Goal: Task Accomplishment & Management: Use online tool/utility

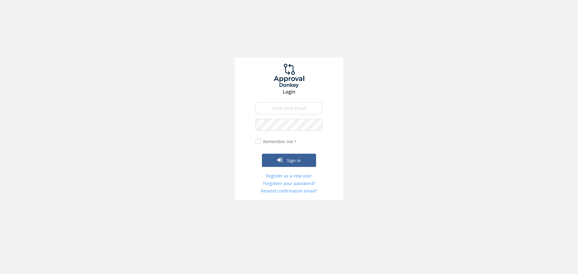
click at [288, 109] on input "email" at bounding box center [289, 108] width 67 height 12
type input "[EMAIL_ADDRESS][DOMAIN_NAME]"
click at [262, 154] on button "Sign in" at bounding box center [289, 160] width 54 height 13
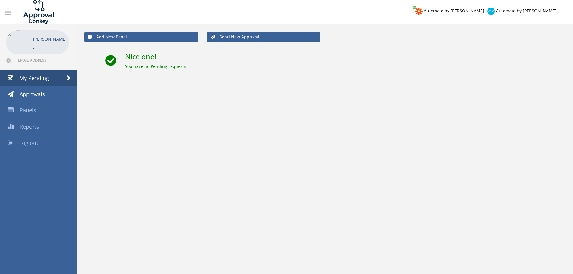
click at [46, 141] on link "Log out" at bounding box center [38, 143] width 77 height 16
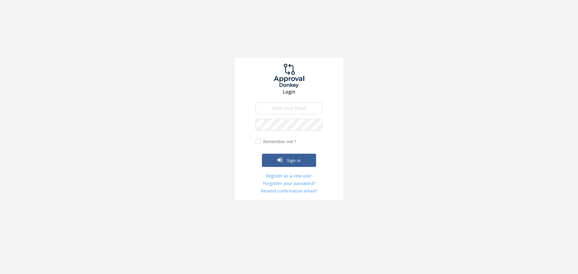
click at [287, 111] on input "email" at bounding box center [289, 108] width 67 height 12
type input "[EMAIL_ADDRESS][DOMAIN_NAME]"
click at [262, 154] on button "Sign in" at bounding box center [289, 160] width 54 height 13
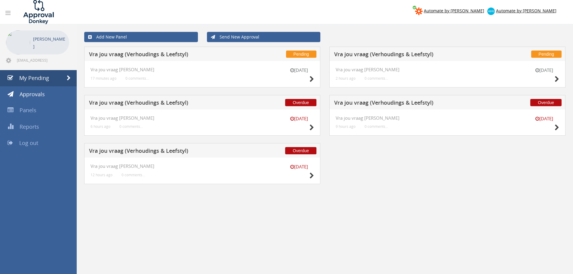
click at [314, 177] on div "[DATE] Vra jou vraag [PERSON_NAME] 12 hours ago 0 comments..." at bounding box center [202, 171] width 236 height 26
click at [312, 177] on icon at bounding box center [312, 176] width 5 height 6
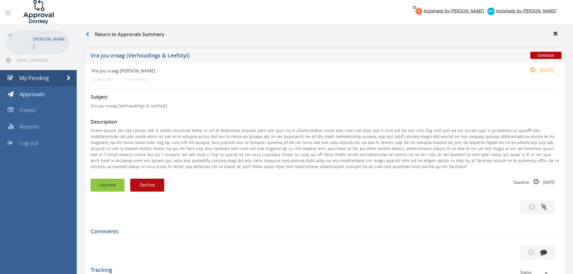
click at [100, 186] on button "Approve" at bounding box center [108, 185] width 34 height 13
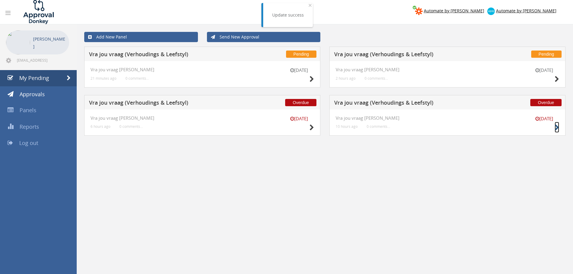
click at [558, 127] on icon at bounding box center [557, 128] width 5 height 6
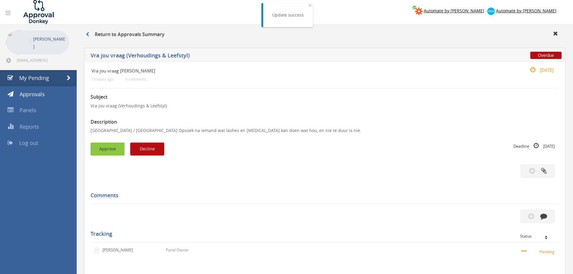
click at [107, 147] on button "Approve" at bounding box center [108, 149] width 34 height 13
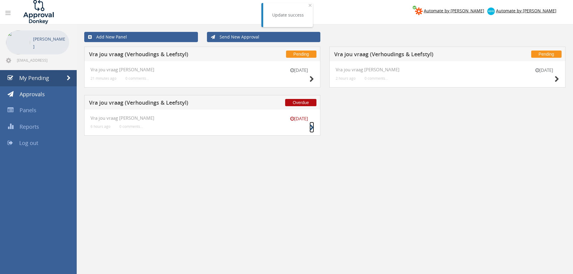
click at [311, 129] on icon at bounding box center [312, 128] width 5 height 6
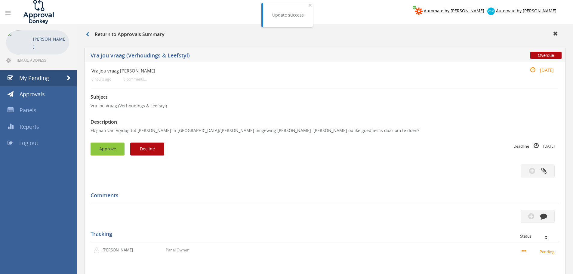
click at [102, 145] on button "Approve" at bounding box center [108, 149] width 34 height 13
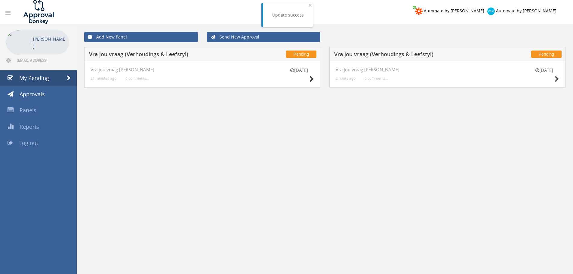
click at [551, 82] on div "[DATE]" at bounding box center [545, 75] width 30 height 17
click at [557, 79] on icon at bounding box center [557, 79] width 5 height 6
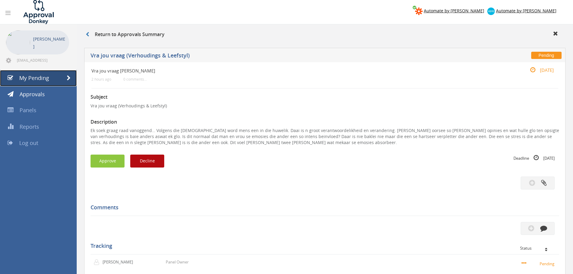
click at [32, 76] on span "My Pending" at bounding box center [34, 77] width 30 height 7
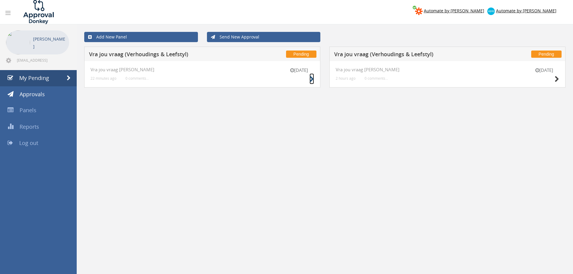
click at [312, 82] on icon at bounding box center [312, 79] width 5 height 6
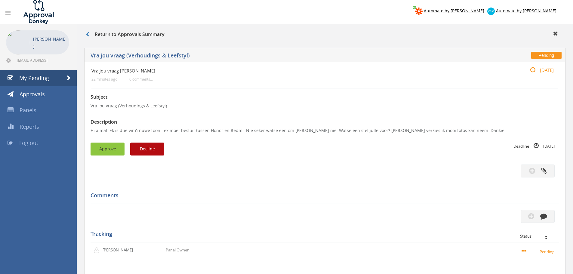
click at [107, 145] on button "Approve" at bounding box center [108, 149] width 34 height 13
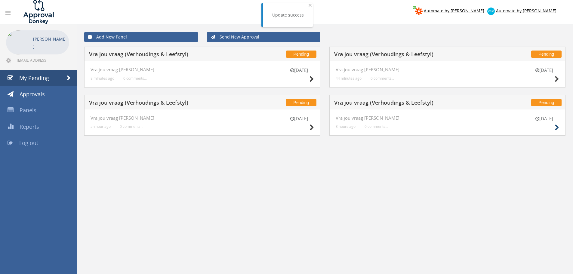
click at [560, 129] on div "[DATE] Vra jou vraag [PERSON_NAME] 3 hours ago 0 comments..." at bounding box center [448, 123] width 236 height 26
click at [558, 127] on icon at bounding box center [557, 128] width 5 height 6
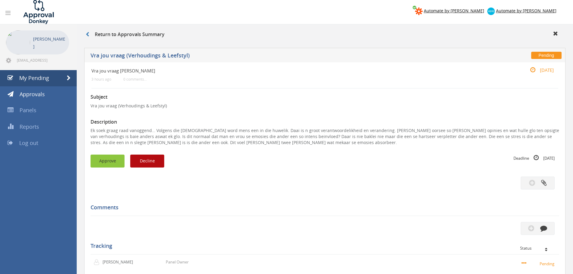
click at [101, 160] on button "Approve" at bounding box center [108, 161] width 34 height 13
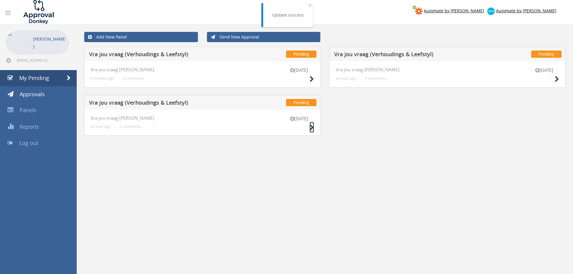
click at [313, 127] on icon at bounding box center [312, 128] width 5 height 6
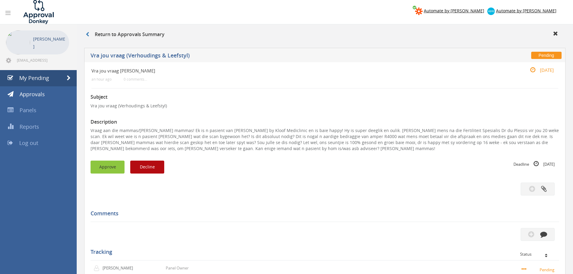
click at [117, 163] on button "Approve" at bounding box center [108, 167] width 34 height 13
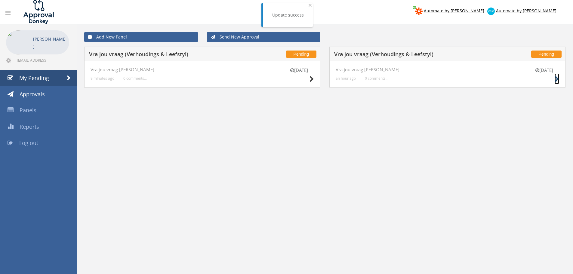
click at [556, 79] on icon at bounding box center [557, 79] width 5 height 6
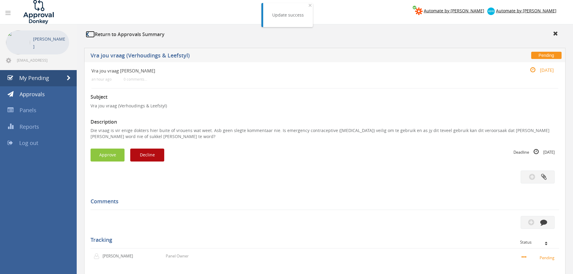
click at [87, 36] on icon at bounding box center [87, 34] width 3 height 5
click at [49, 78] on link "My Pending" at bounding box center [38, 78] width 77 height 16
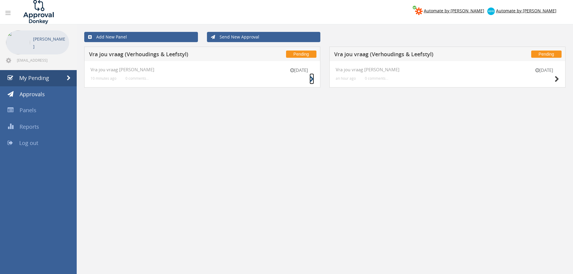
click at [310, 81] on icon at bounding box center [312, 79] width 5 height 6
